Goal: Task Accomplishment & Management: Complete application form

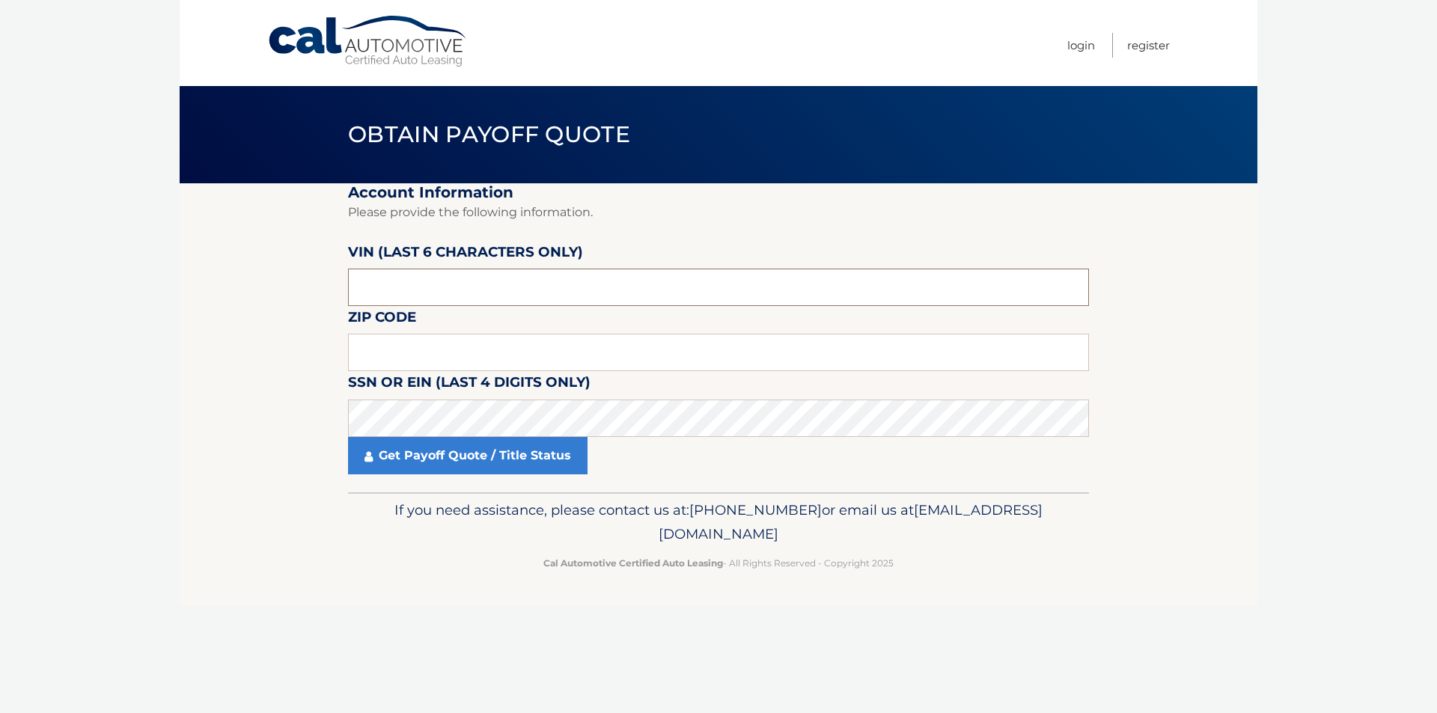
click at [442, 291] on input "text" at bounding box center [718, 287] width 741 height 37
type input "743743"
click at [464, 346] on input "text" at bounding box center [718, 352] width 741 height 37
type input "11757"
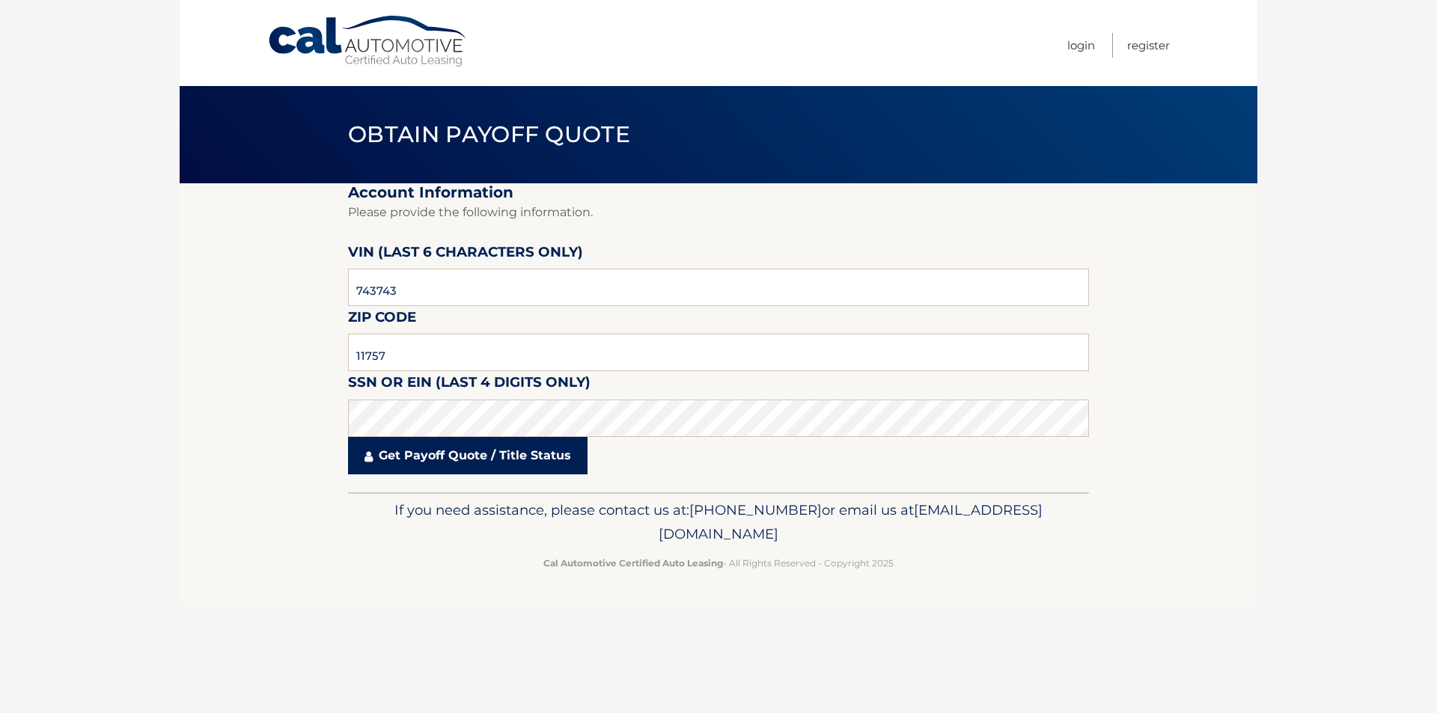
click at [470, 452] on link "Get Payoff Quote / Title Status" at bounding box center [467, 455] width 239 height 37
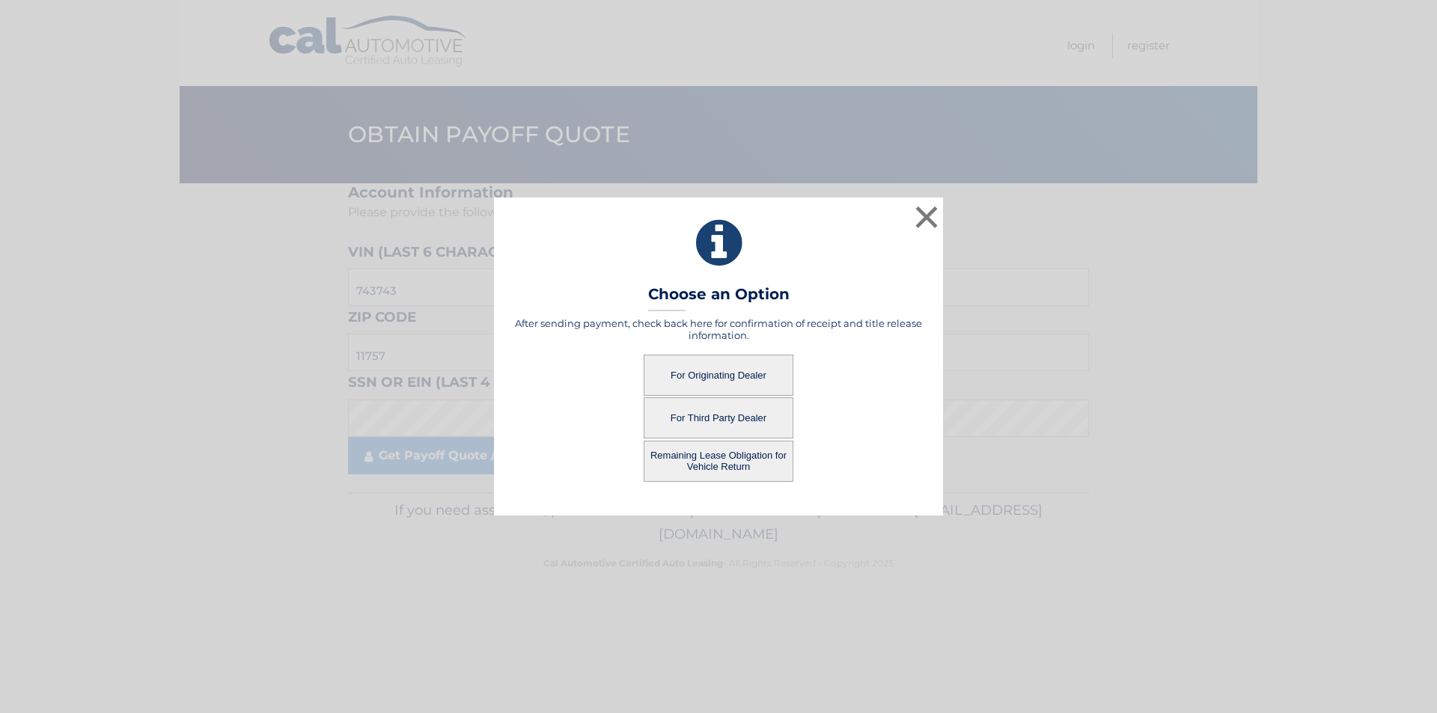
click at [702, 371] on button "For Originating Dealer" at bounding box center [719, 375] width 150 height 41
click at [716, 364] on button "For Originating Dealer" at bounding box center [719, 375] width 150 height 41
